Goal: Transaction & Acquisition: Purchase product/service

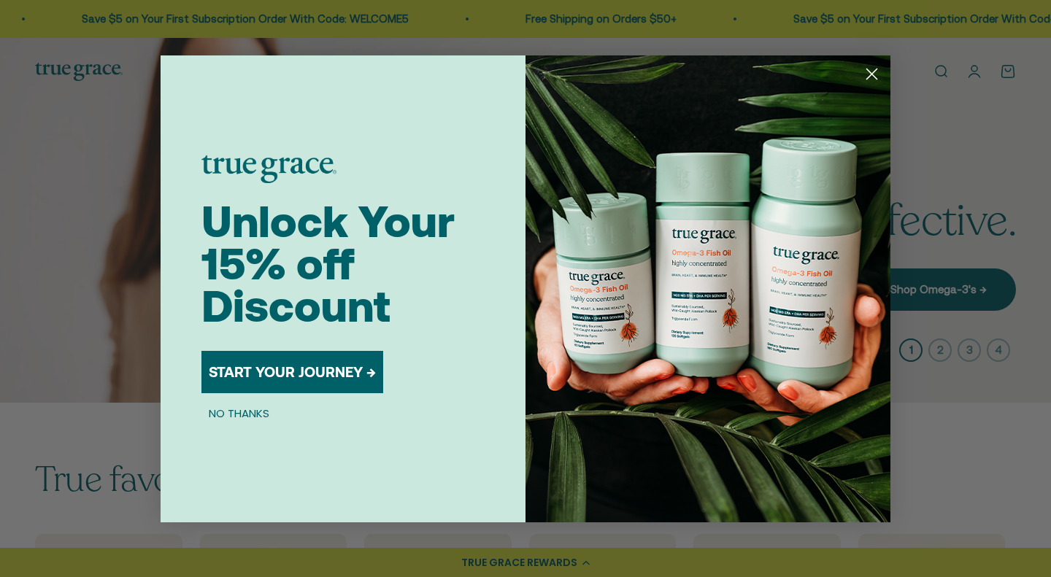
click at [866, 80] on circle "Close dialog" at bounding box center [872, 73] width 24 height 24
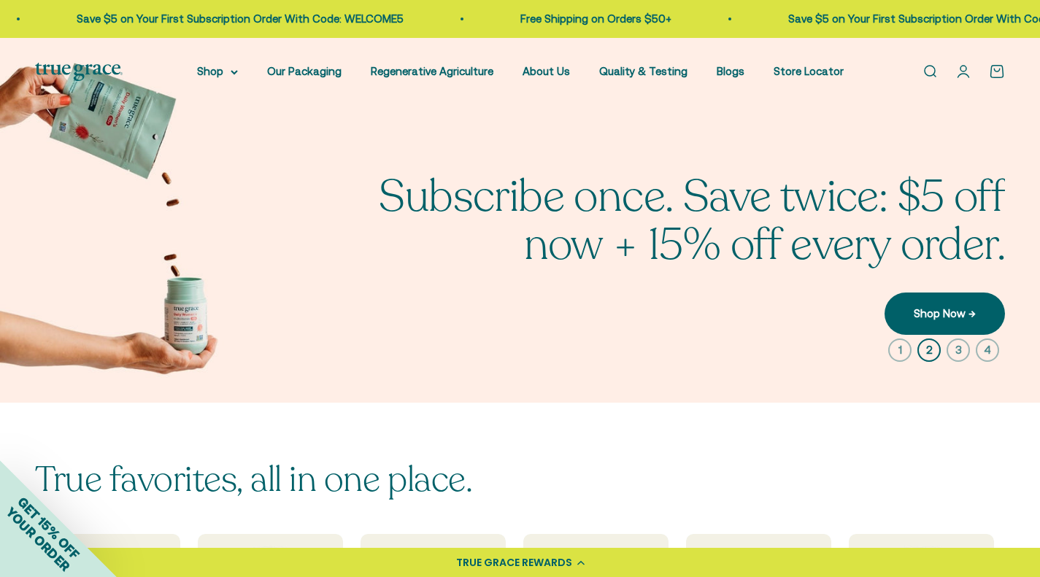
click at [238, 66] on summary "Shop" at bounding box center [217, 72] width 41 height 18
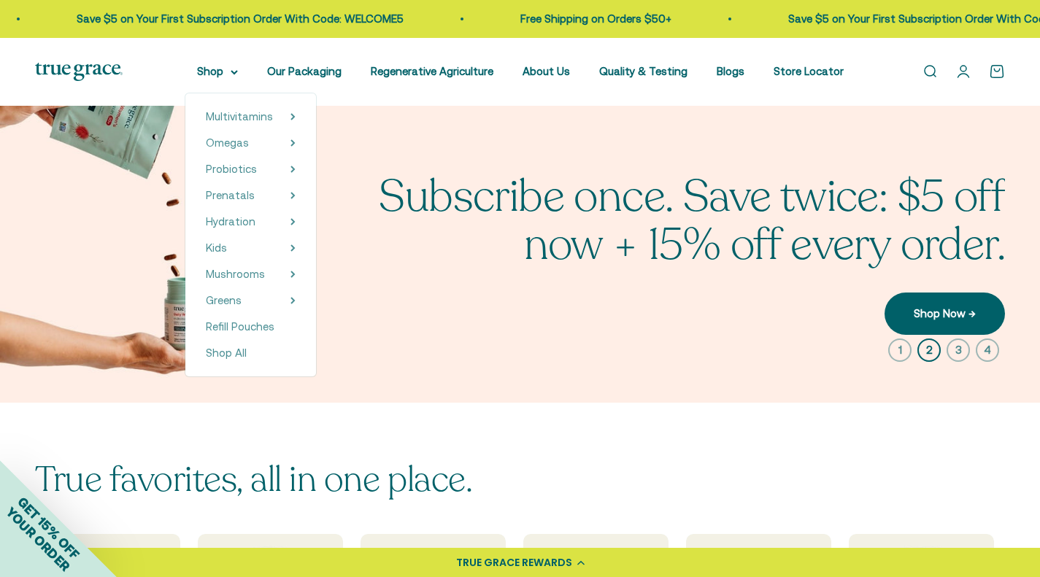
click at [245, 114] on span "Multivitamins" at bounding box center [239, 116] width 67 height 12
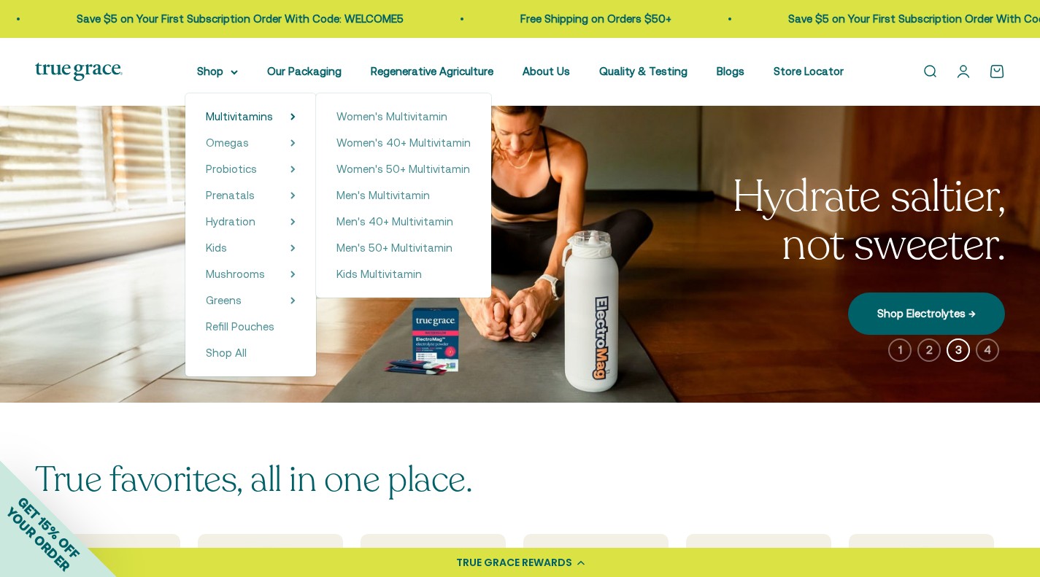
click at [247, 221] on span "Hydration" at bounding box center [231, 221] width 50 height 12
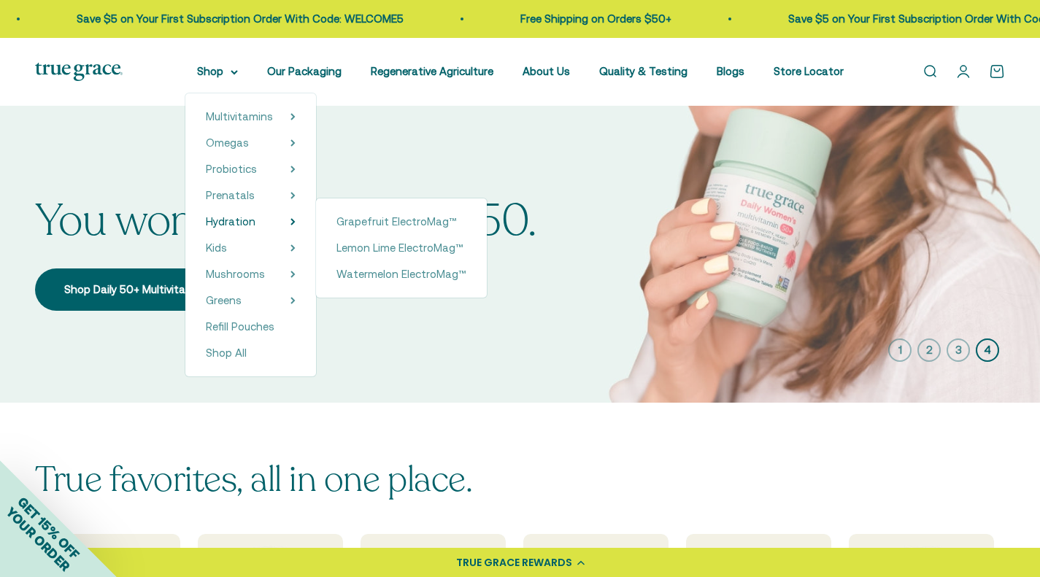
click at [265, 283] on link "Mushrooms" at bounding box center [235, 275] width 59 height 18
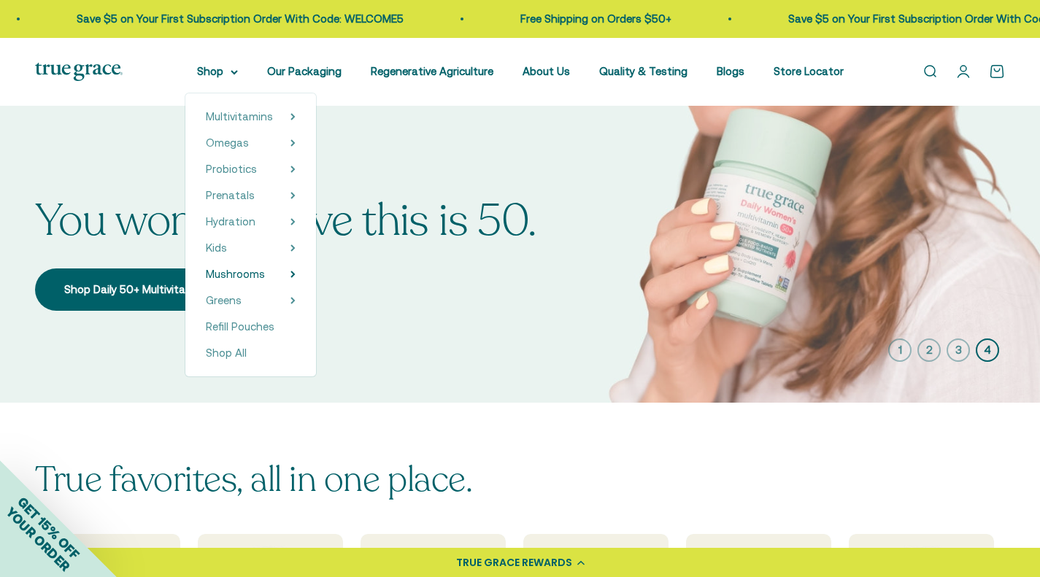
click at [265, 276] on span "Mushrooms" at bounding box center [235, 274] width 59 height 12
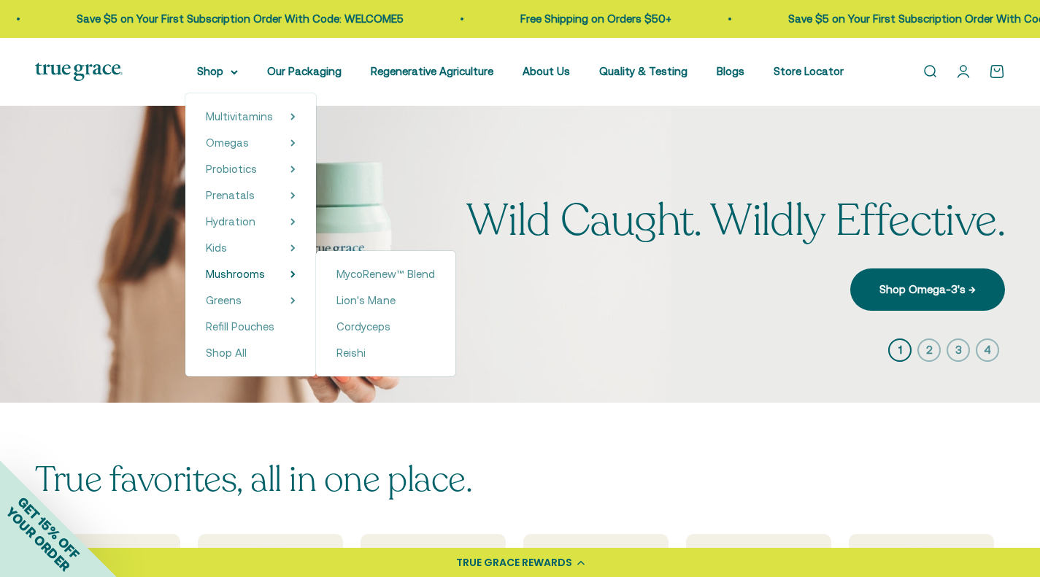
click at [272, 115] on span "Multivitamins" at bounding box center [239, 116] width 67 height 12
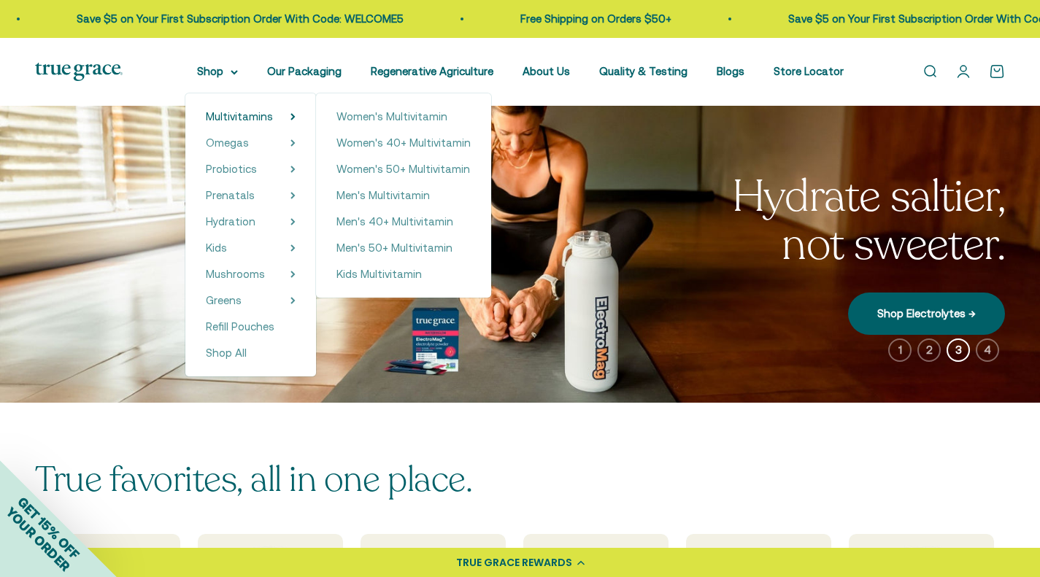
click at [227, 247] on span "Kids" at bounding box center [216, 248] width 21 height 12
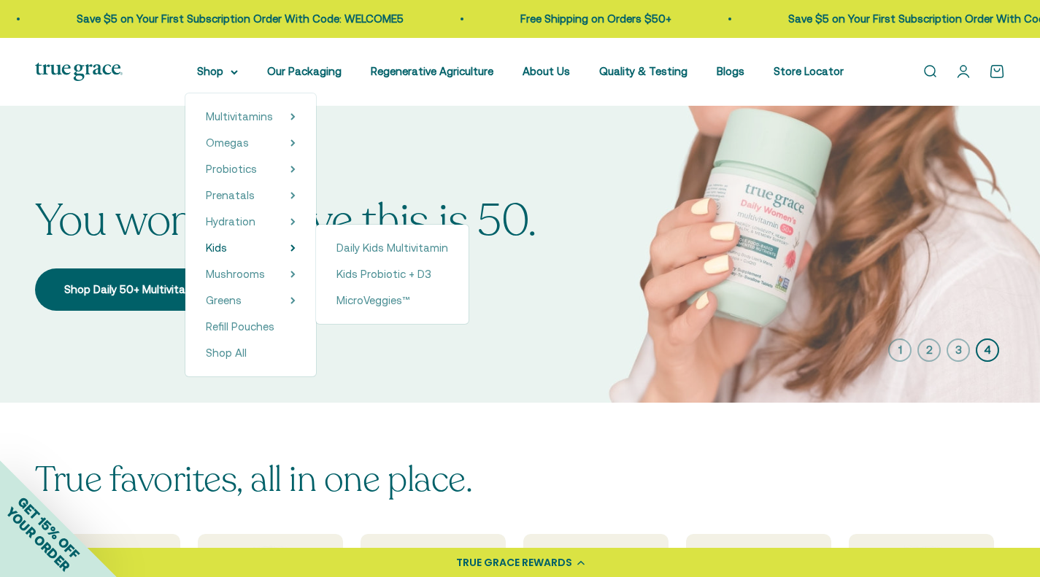
click at [381, 250] on span "Daily Kids Multivitamin" at bounding box center [392, 248] width 112 height 12
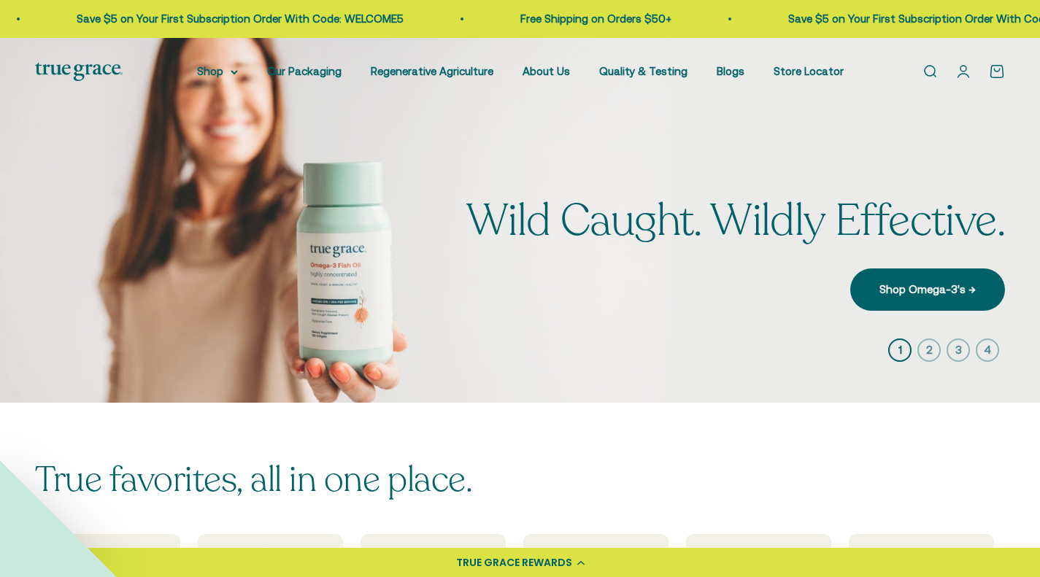
click at [238, 69] on summary "Shop" at bounding box center [217, 72] width 41 height 18
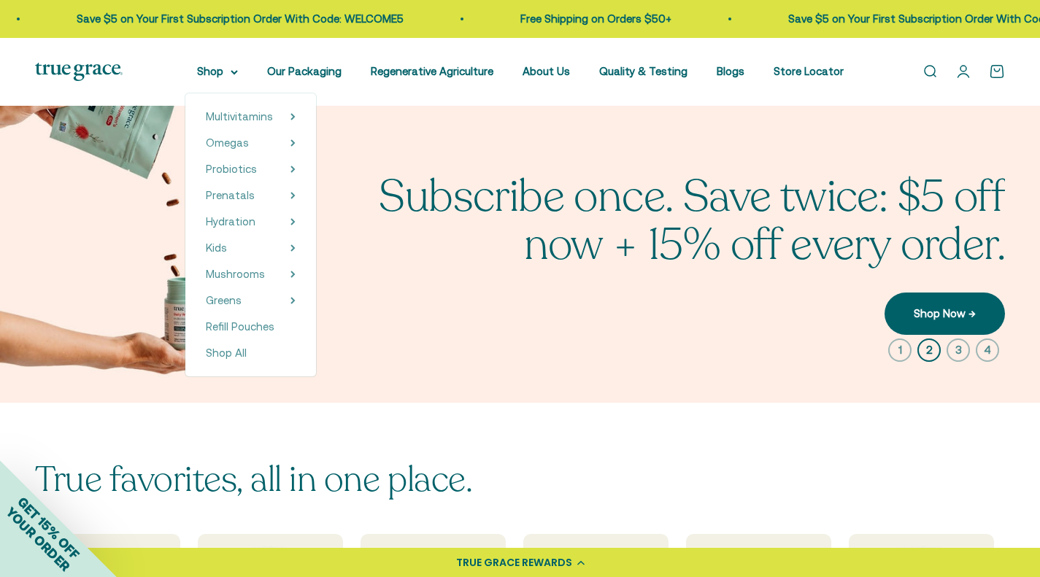
click at [266, 121] on span "Multivitamins" at bounding box center [239, 116] width 67 height 12
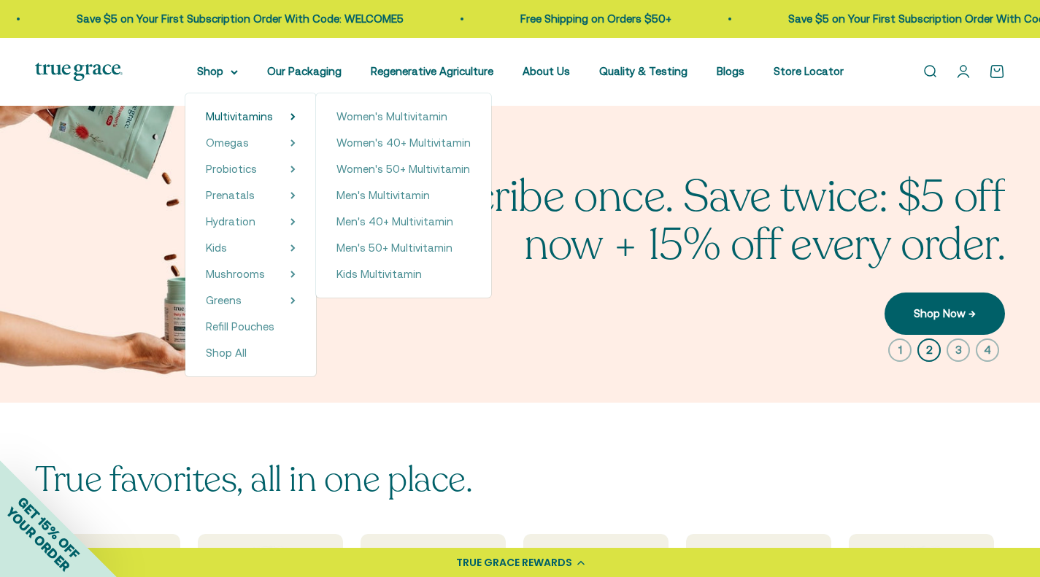
click at [380, 176] on span "Women's 50+ Multivitamin" at bounding box center [403, 170] width 134 height 18
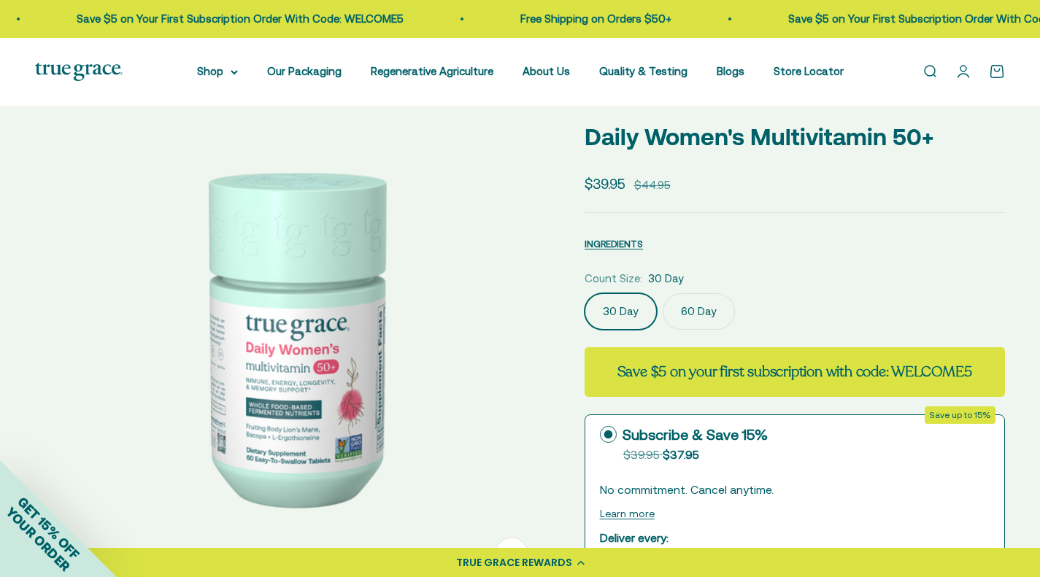
click at [686, 318] on label "60 Day" at bounding box center [699, 311] width 72 height 36
click at [585, 293] on input "60 Day" at bounding box center [584, 293] width 1 height 1
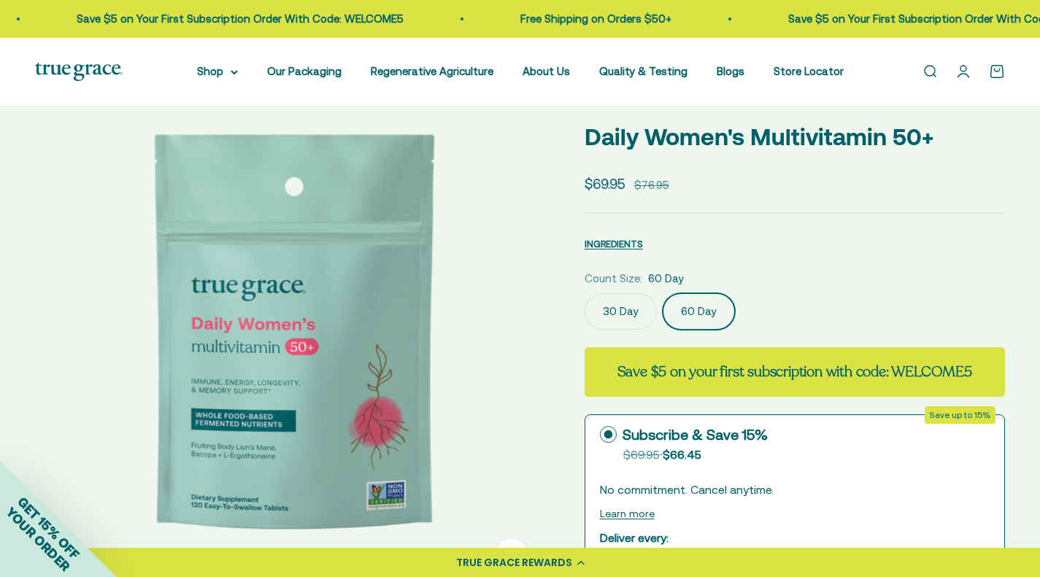
click at [631, 309] on label "30 Day" at bounding box center [621, 311] width 72 height 36
click at [585, 293] on input "30 Day" at bounding box center [584, 293] width 1 height 1
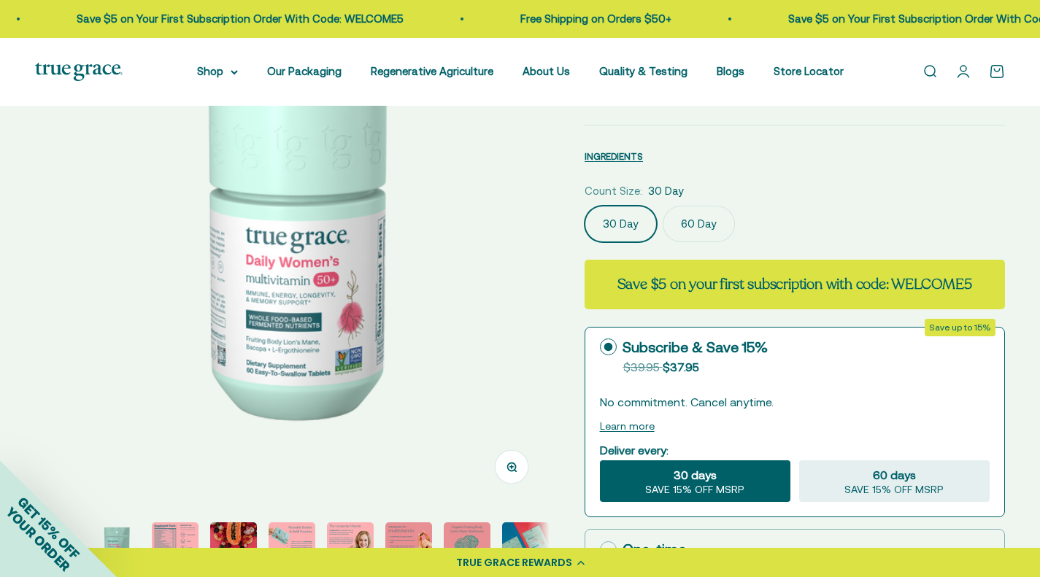
scroll to position [149, 0]
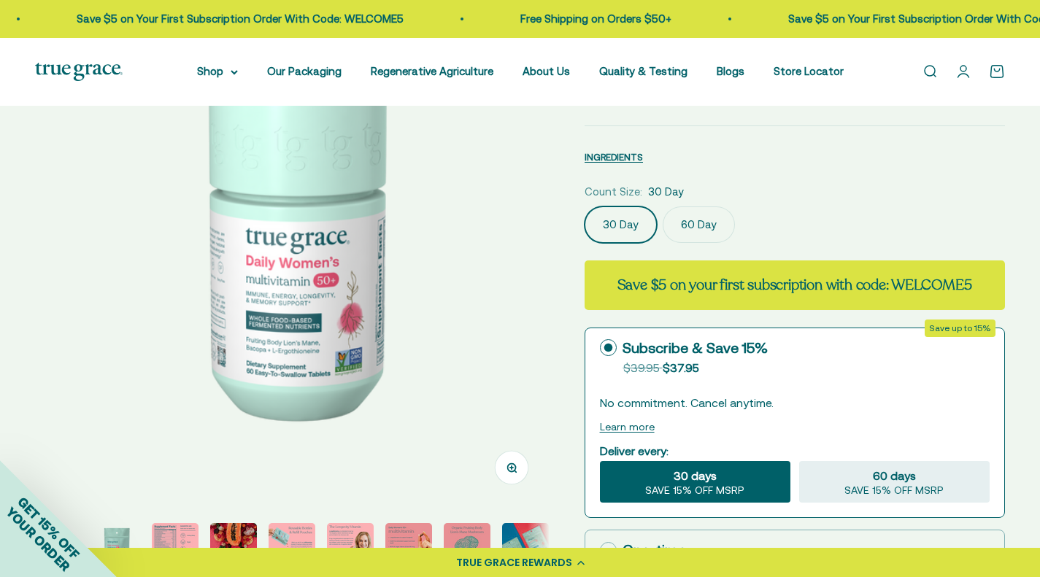
click at [236, 74] on summary "Shop" at bounding box center [217, 72] width 41 height 18
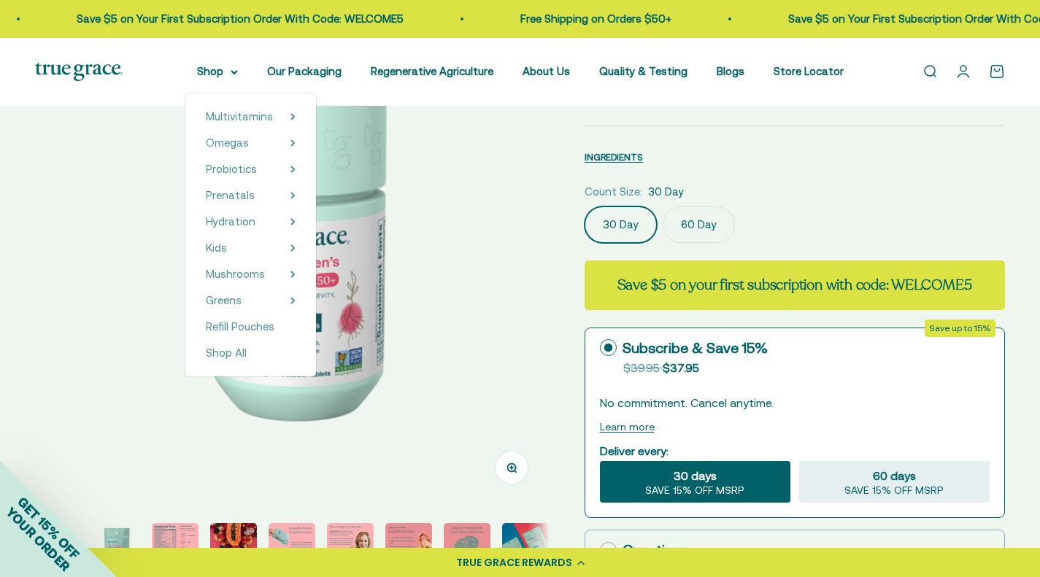
click at [498, 270] on img at bounding box center [292, 249] width 515 height 515
